Goal: Task Accomplishment & Management: Use online tool/utility

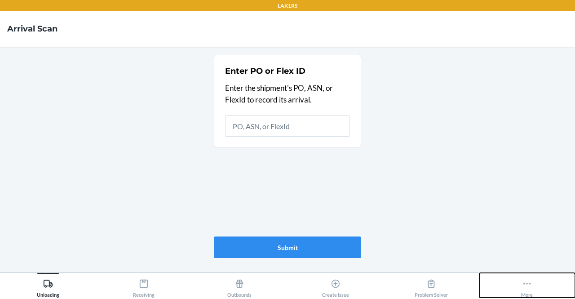
click at [523, 281] on icon at bounding box center [527, 284] width 10 height 10
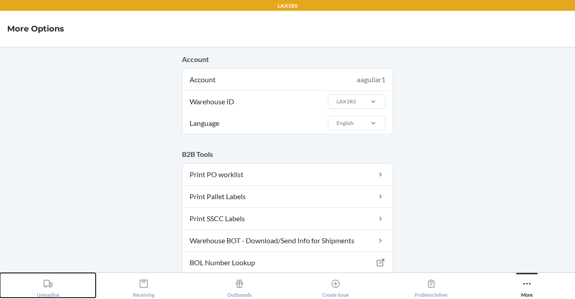
click at [56, 284] on div "Unloading" at bounding box center [48, 286] width 22 height 22
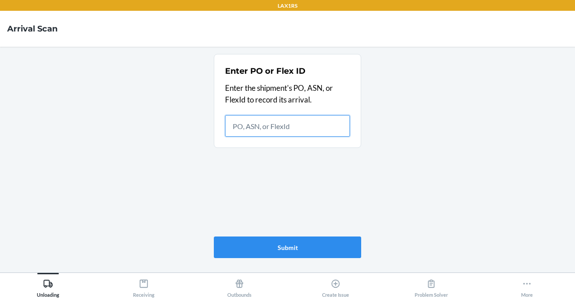
paste input "9419087"
type input "9419087"
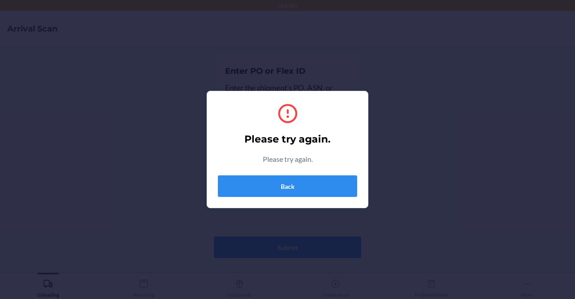
click at [350, 174] on div "Please try again. Please try again. Back" at bounding box center [287, 149] width 139 height 102
click at [334, 187] on button "Back" at bounding box center [287, 186] width 139 height 22
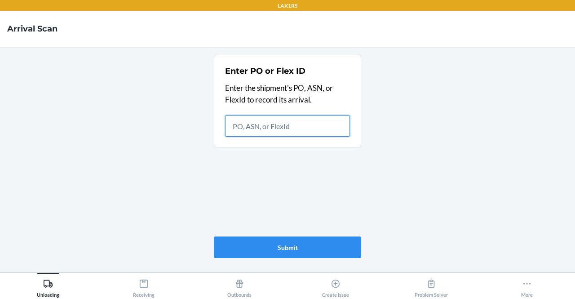
click at [237, 125] on input "text" at bounding box center [287, 126] width 125 height 22
paste input "9419087"
type input "9"
paste input "9854865"
type input "9854865"
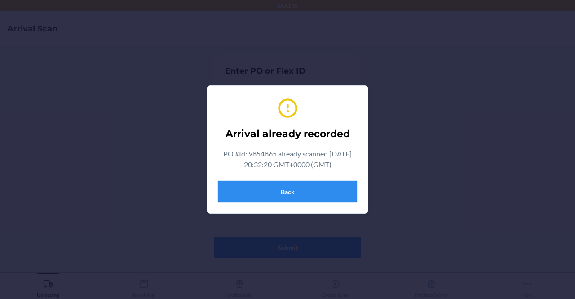
click at [311, 193] on button "Back" at bounding box center [287, 192] width 139 height 22
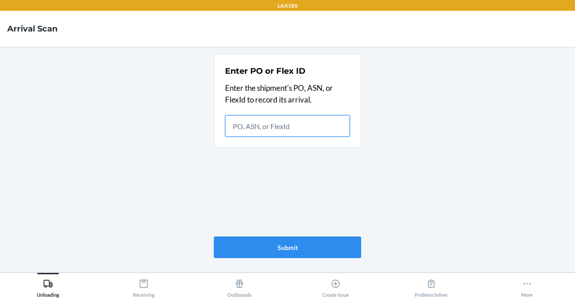
click at [271, 125] on input "text" at bounding box center [287, 126] width 125 height 22
drag, startPoint x: 271, startPoint y: 125, endPoint x: 490, endPoint y: 180, distance: 225.6
click at [490, 180] on main "Enter PO or Flex ID Enter the shipment's PO, ASN, or FlexId to record its arriv…" at bounding box center [287, 160] width 575 height 226
click at [249, 127] on input "text" at bounding box center [287, 126] width 125 height 22
paste input "9854865"
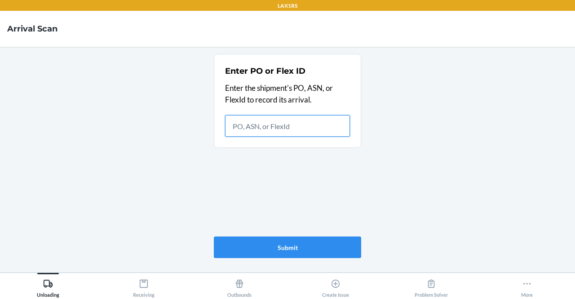
type input "9854865"
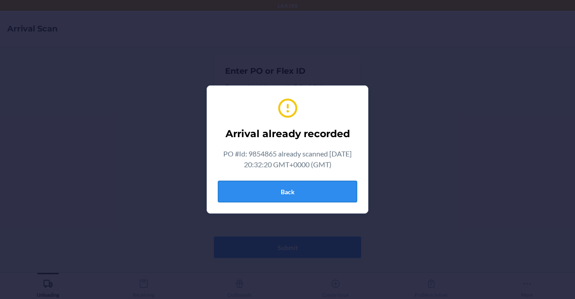
click at [294, 185] on button "Back" at bounding box center [287, 192] width 139 height 22
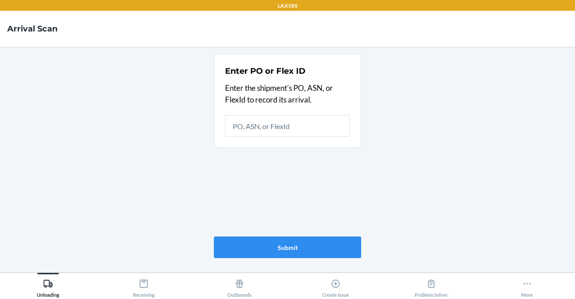
drag, startPoint x: 294, startPoint y: 185, endPoint x: 297, endPoint y: 131, distance: 53.6
click at [297, 131] on div "Enter PO or Flex ID Enter the shipment's PO, ASN, or FlexId to record its arriv…" at bounding box center [287, 155] width 147 height 211
click at [290, 131] on input "text" at bounding box center [287, 126] width 125 height 22
paste input "9854865"
type input "9854865"
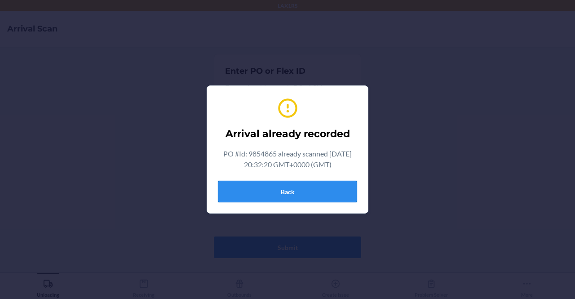
click at [342, 186] on button "Back" at bounding box center [287, 192] width 139 height 22
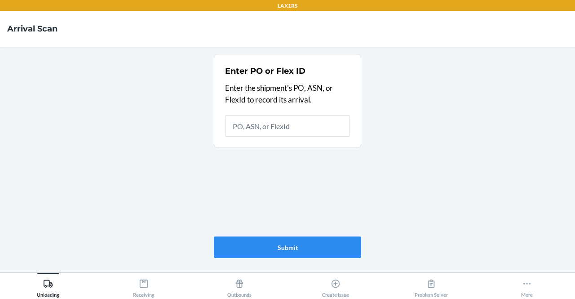
click at [324, 115] on div "Enter PO or Flex ID Enter the shipment's PO, ASN, or FlexId to record its arriv…" at bounding box center [287, 100] width 125 height 77
click at [278, 127] on input "text" at bounding box center [287, 126] width 125 height 22
click at [309, 168] on div "Enter PO or Flex ID Enter the shipment's PO, ASN, or FlexId to record its arriv…" at bounding box center [287, 155] width 147 height 211
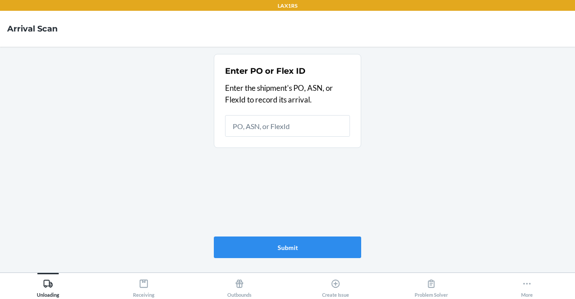
click at [309, 168] on div "Enter PO or Flex ID Enter the shipment's PO, ASN, or FlexId to record its arriv…" at bounding box center [287, 155] width 147 height 211
